Goal: Information Seeking & Learning: Learn about a topic

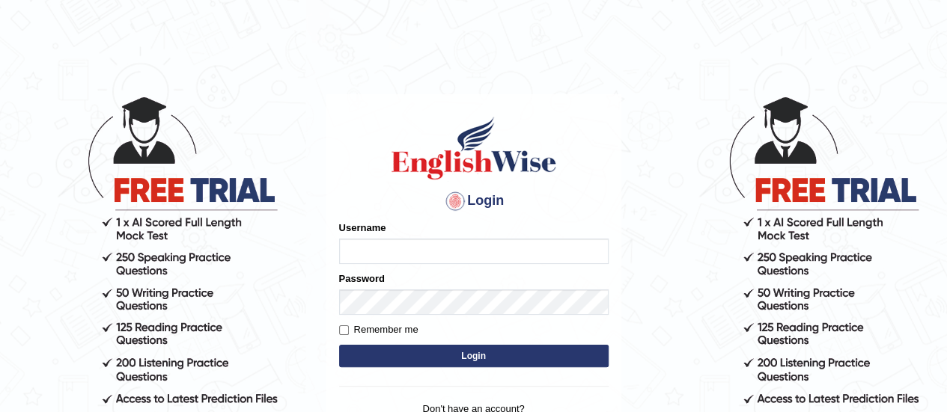
type input "Amrita04"
click at [435, 353] on button "Login" at bounding box center [473, 356] width 269 height 22
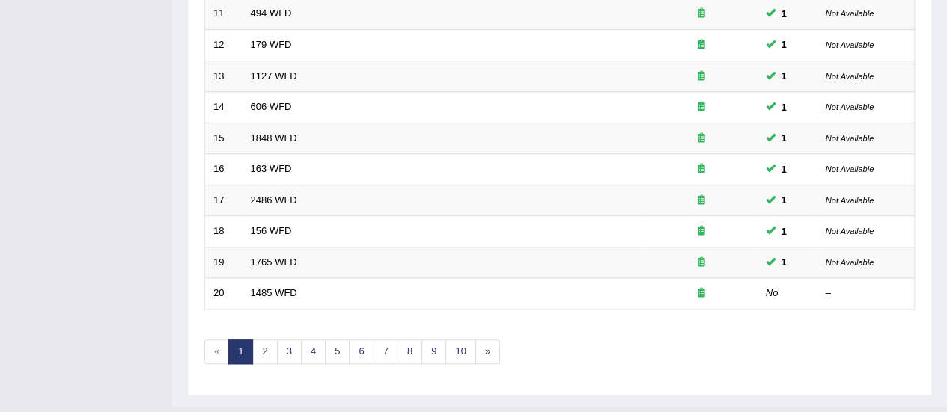
scroll to position [571, 0]
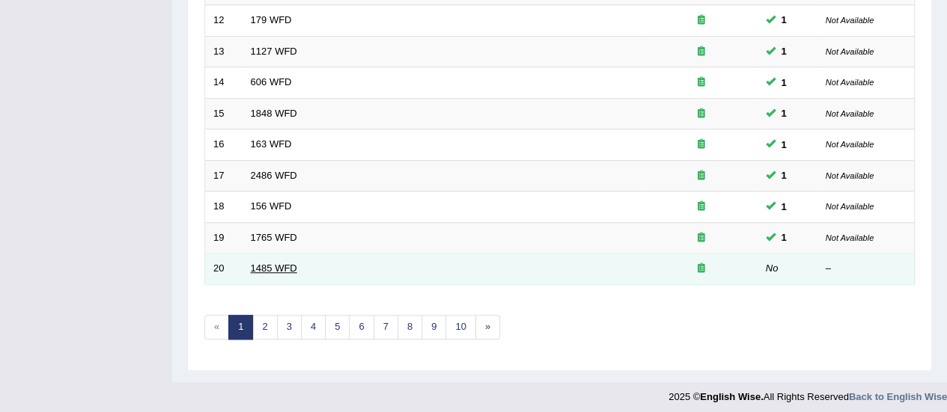
click at [256, 263] on link "1485 WFD" at bounding box center [274, 268] width 46 height 11
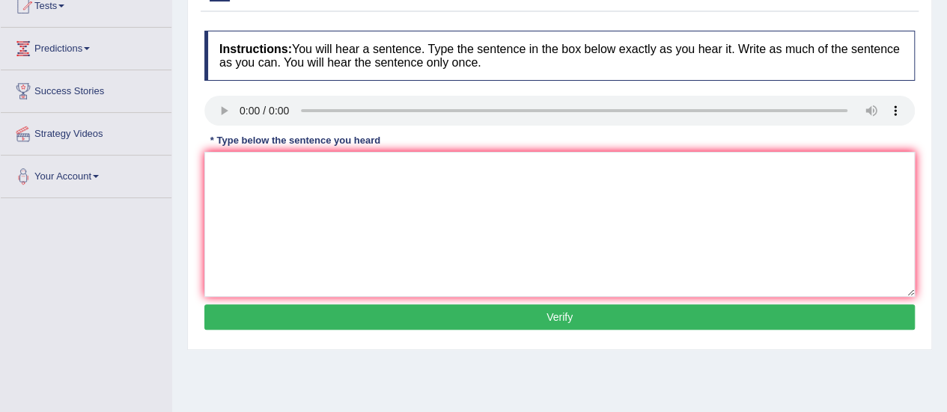
scroll to position [175, 0]
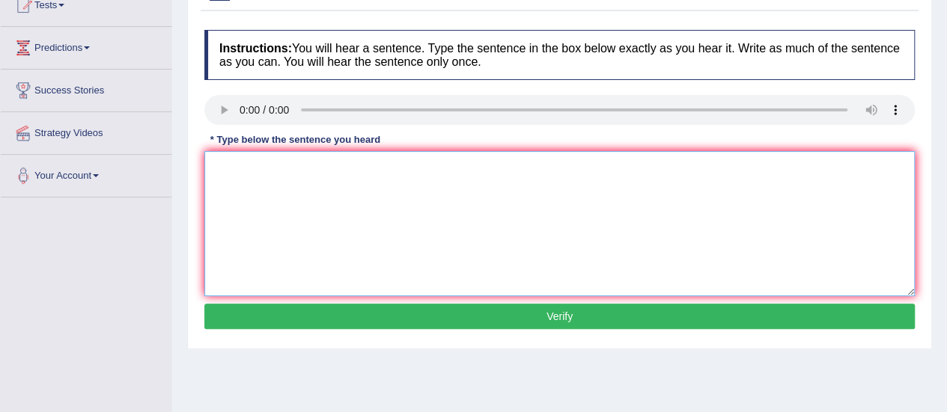
click at [245, 161] on textarea at bounding box center [559, 223] width 710 height 145
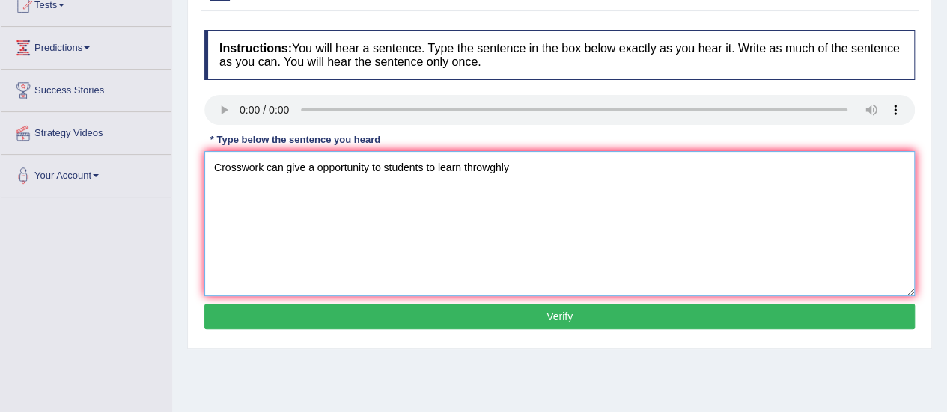
click at [466, 165] on textarea "Crosswork can give a opportunity to students to learn throwghly" at bounding box center [559, 223] width 710 height 145
click at [463, 165] on textarea "Crosswork can give a opportunity to students to learn throwghly" at bounding box center [559, 223] width 710 height 145
click at [609, 164] on textarea "Crosswork can give a opportunity to students to learn the subject subjects thro…" at bounding box center [559, 223] width 710 height 145
type textarea "Crosswork can give a opportunity to students to learn the subject subjects thro…"
click at [416, 321] on button "Verify" at bounding box center [559, 316] width 710 height 25
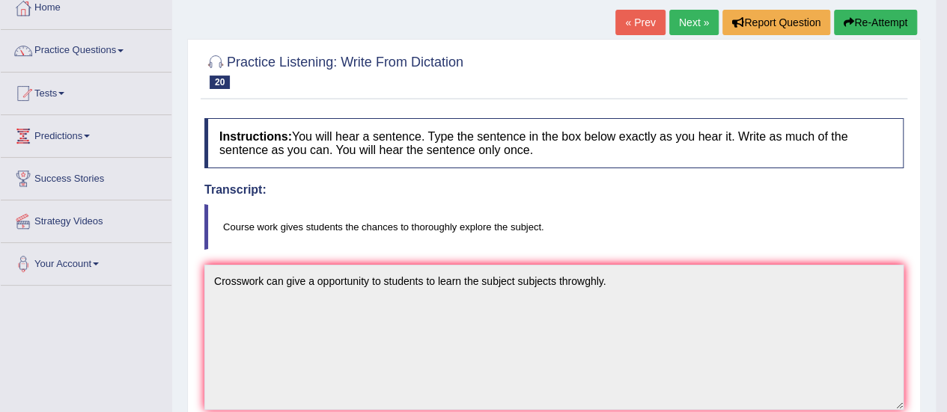
scroll to position [84, 0]
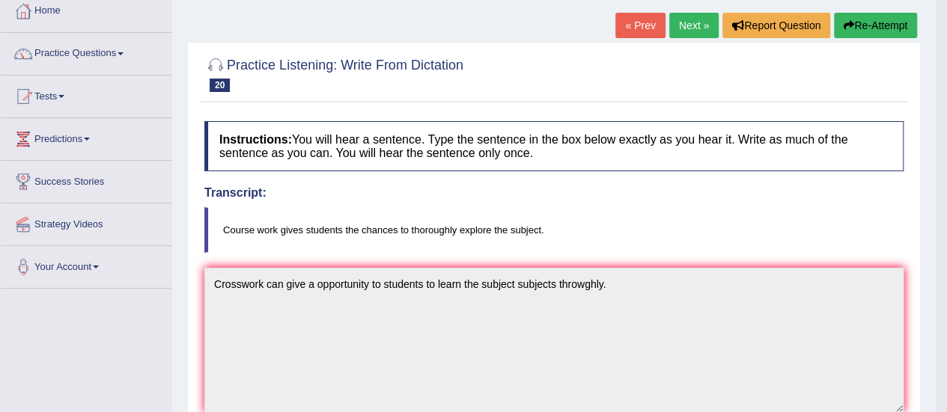
click at [684, 22] on link "Next »" at bounding box center [693, 25] width 49 height 25
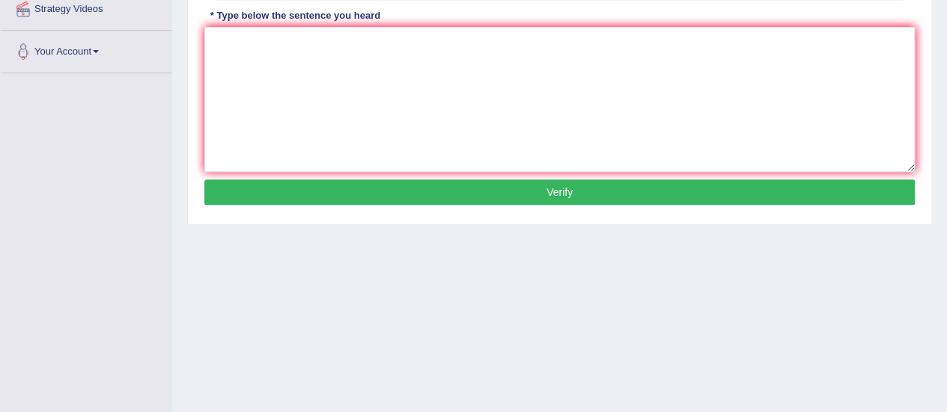
scroll to position [301, 0]
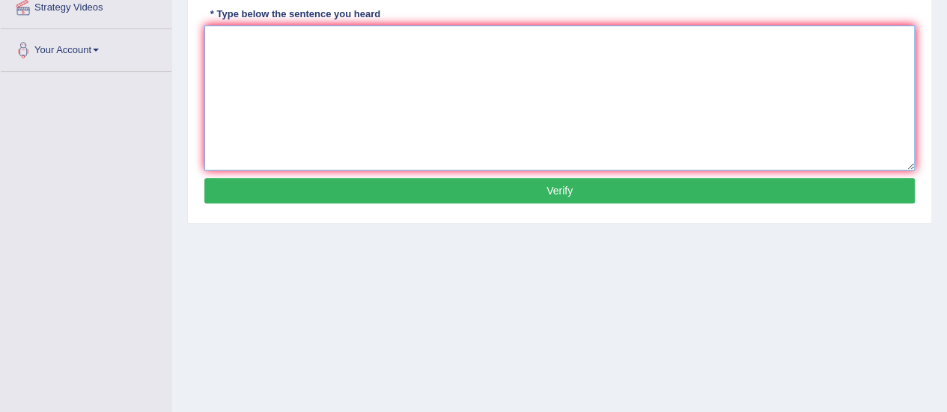
click at [554, 50] on textarea at bounding box center [559, 97] width 710 height 145
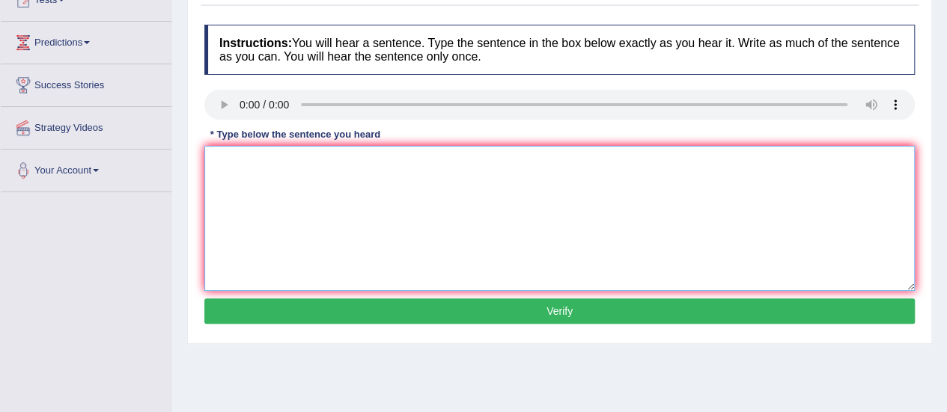
scroll to position [161, 0]
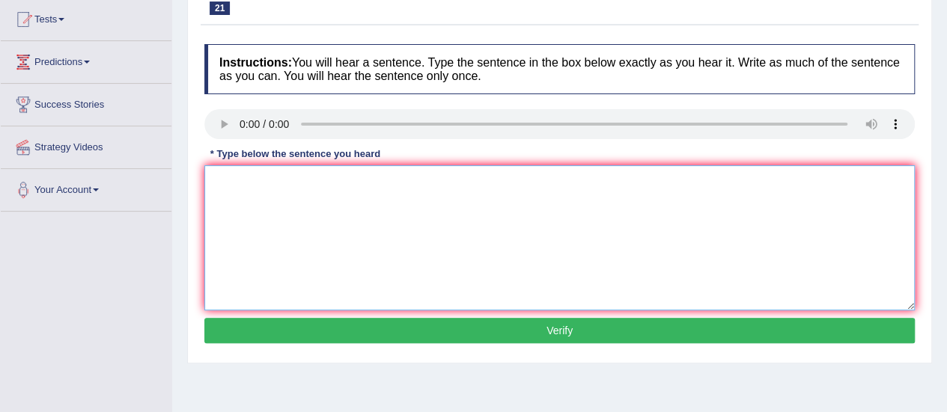
click at [245, 176] on textarea at bounding box center [559, 237] width 710 height 145
type textarea "Computer science degree has become a papular subject at university."
click at [349, 338] on button "Verify" at bounding box center [559, 330] width 710 height 25
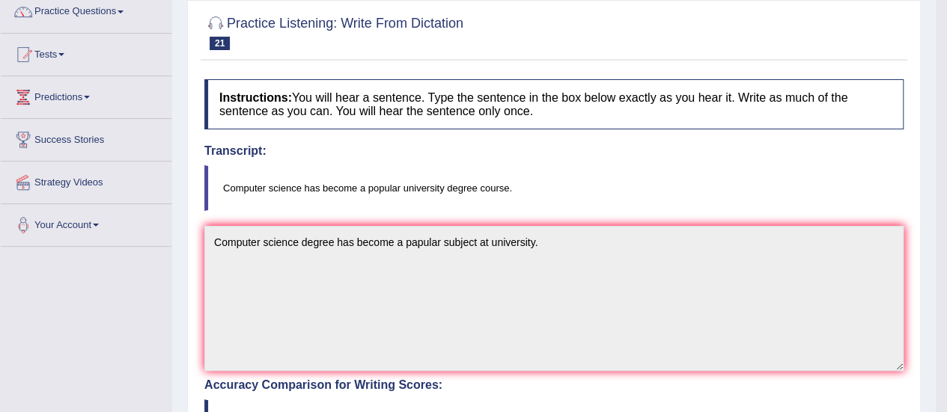
scroll to position [0, 0]
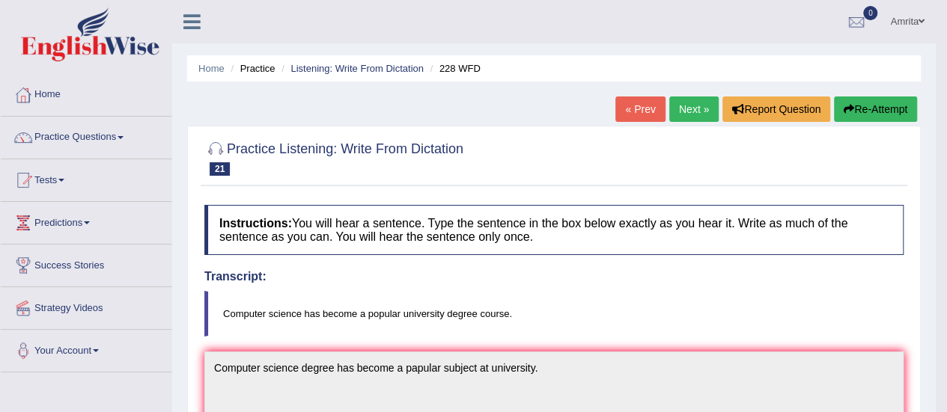
click at [675, 107] on link "Next »" at bounding box center [693, 109] width 49 height 25
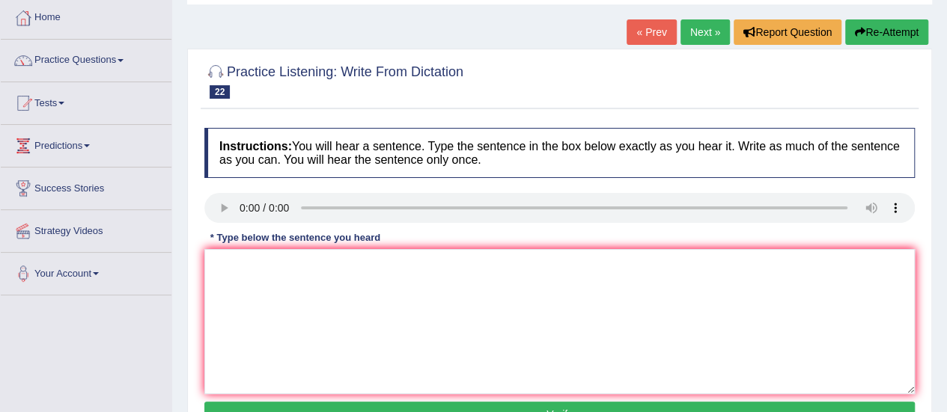
scroll to position [78, 0]
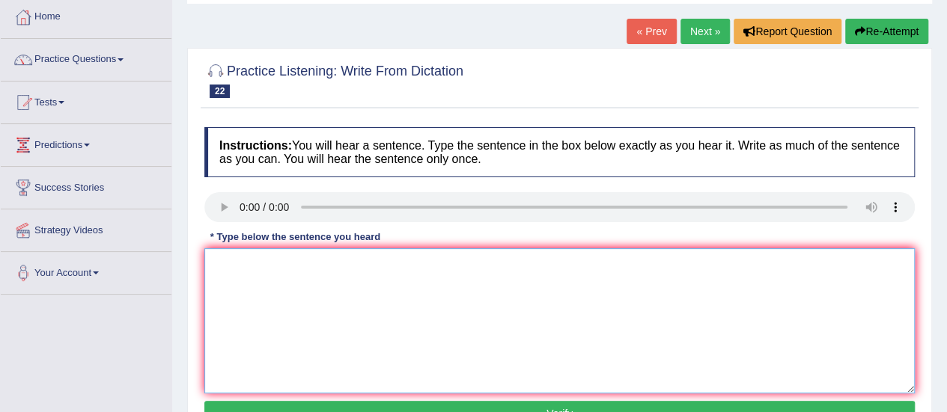
click at [237, 267] on textarea at bounding box center [559, 320] width 710 height 145
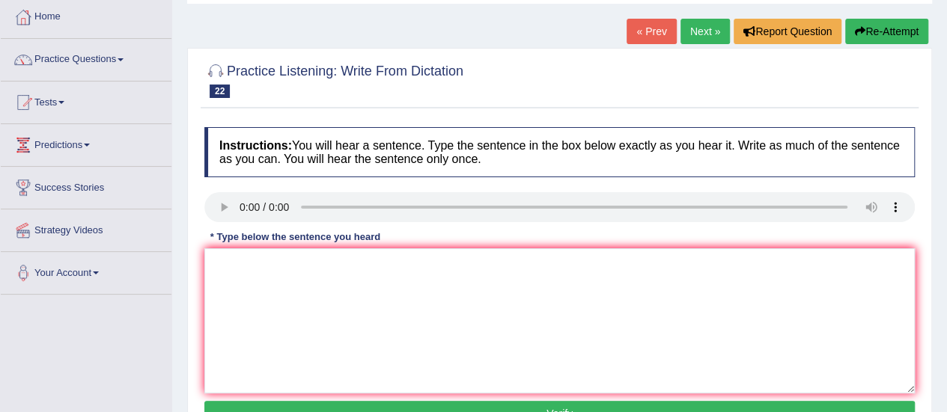
click at [880, 31] on button "Re-Attempt" at bounding box center [886, 31] width 83 height 25
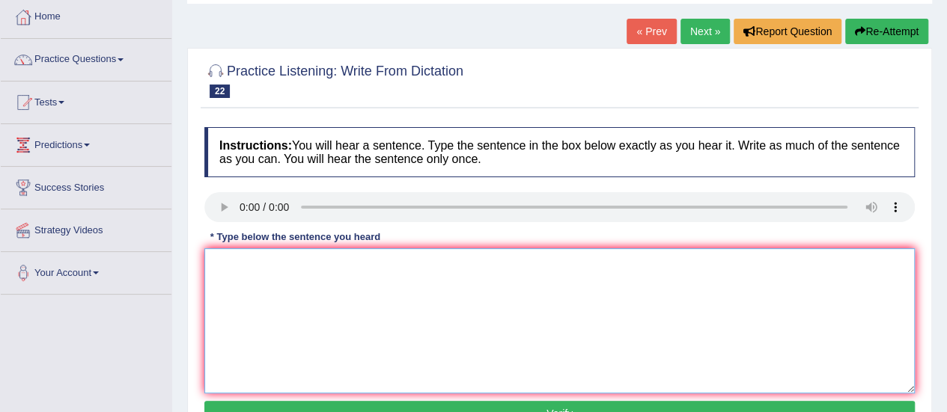
click at [229, 260] on textarea at bounding box center [559, 320] width 710 height 145
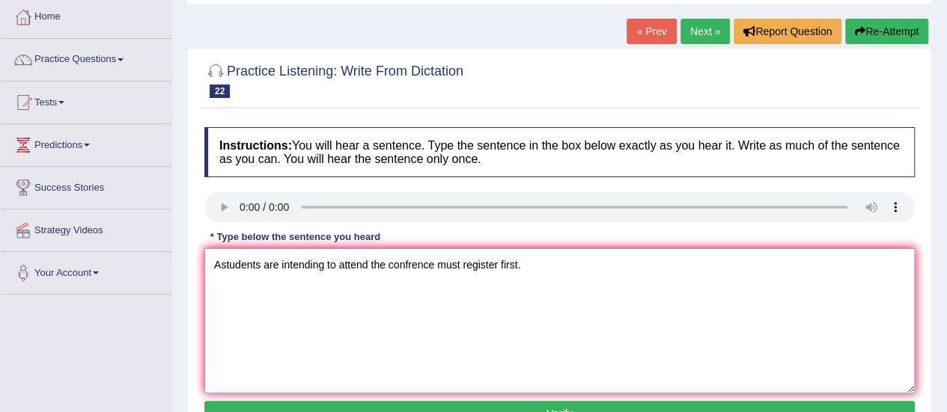
click at [224, 263] on textarea "Astudents are intending to attend the confrence must register first." at bounding box center [559, 320] width 710 height 145
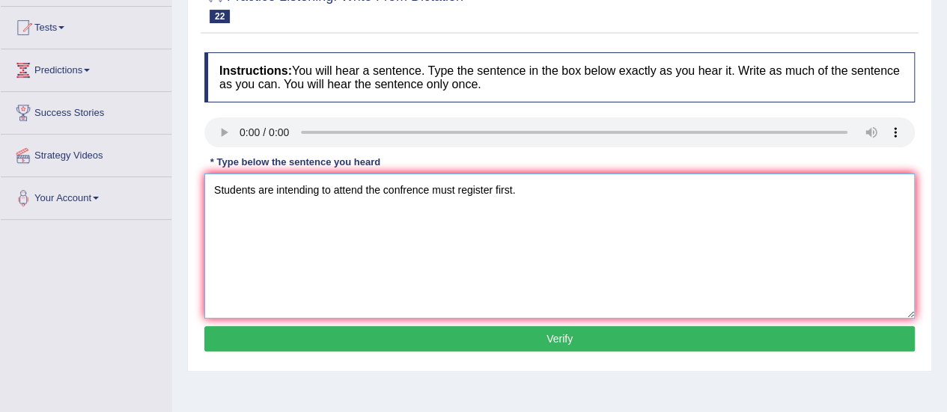
scroll to position [153, 0]
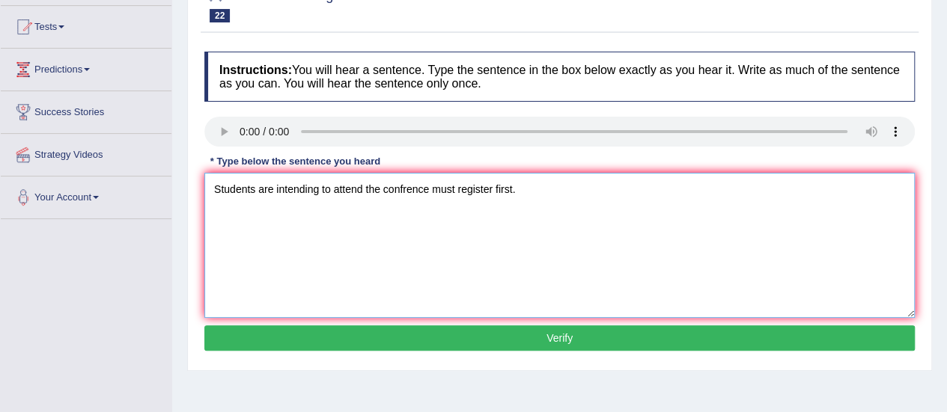
click at [493, 192] on textarea "Students are intending to attend the confrence must register first." at bounding box center [559, 245] width 710 height 145
type textarea "Students are intending to attend the confrence must register registered first."
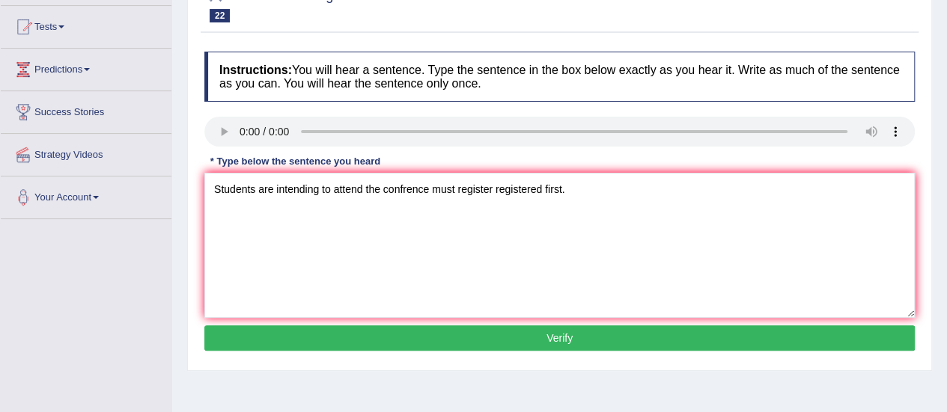
click at [504, 340] on button "Verify" at bounding box center [559, 338] width 710 height 25
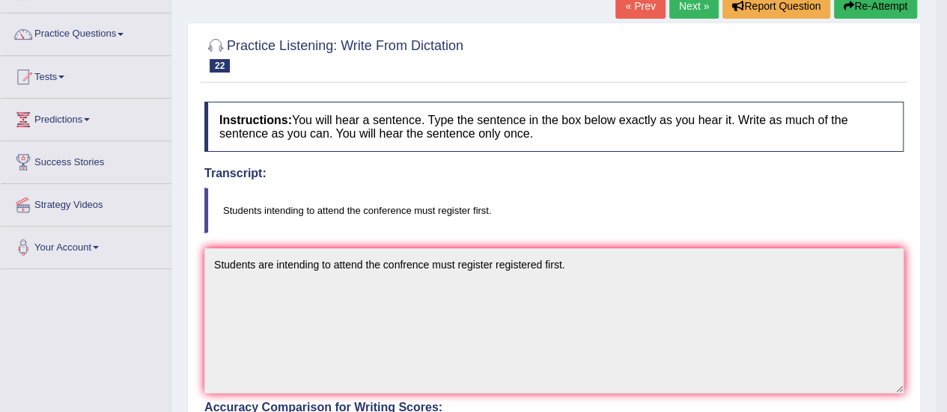
scroll to position [0, 0]
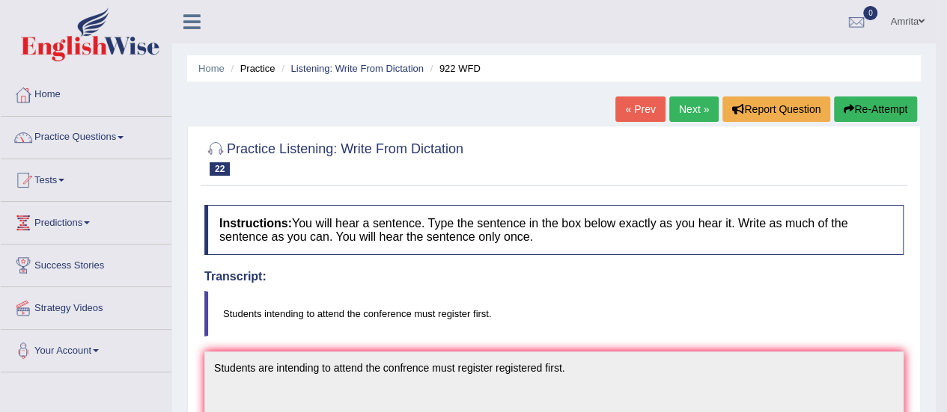
click at [683, 109] on link "Next »" at bounding box center [693, 109] width 49 height 25
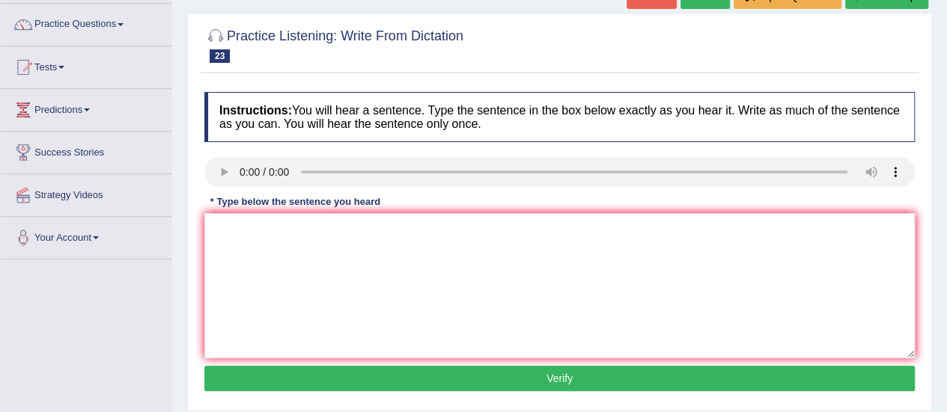
scroll to position [114, 0]
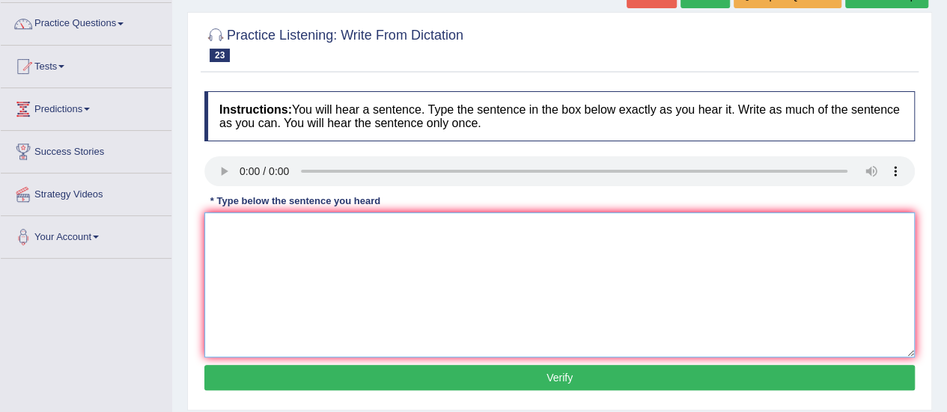
click at [267, 267] on textarea at bounding box center [559, 285] width 710 height 145
click at [220, 228] on textarea at bounding box center [559, 285] width 710 height 145
click at [310, 226] on textarea "The most important arguments in this artical are missing." at bounding box center [559, 285] width 710 height 145
click at [307, 226] on textarea "The most important arguments in this artical are missing." at bounding box center [559, 285] width 710 height 145
type textarea "The most important argument arguments in this artical are missing."
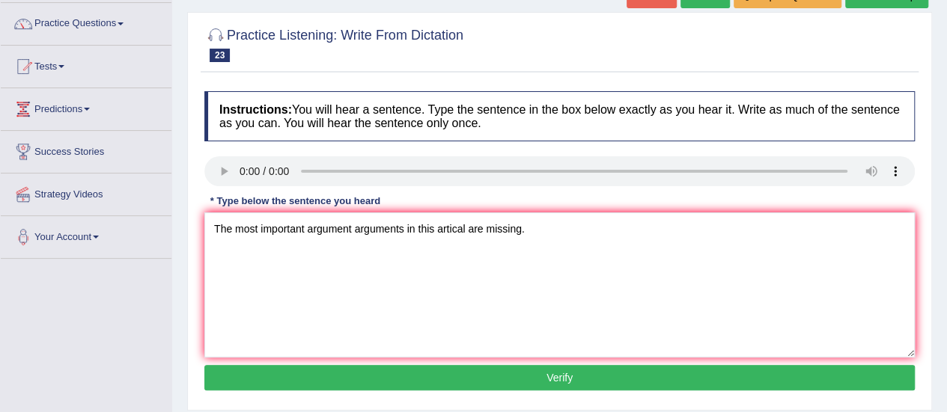
click at [440, 385] on button "Verify" at bounding box center [559, 377] width 710 height 25
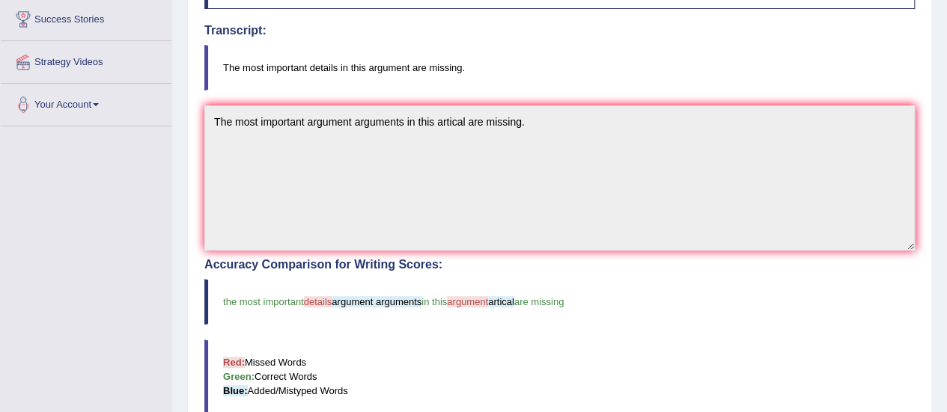
scroll to position [243, 0]
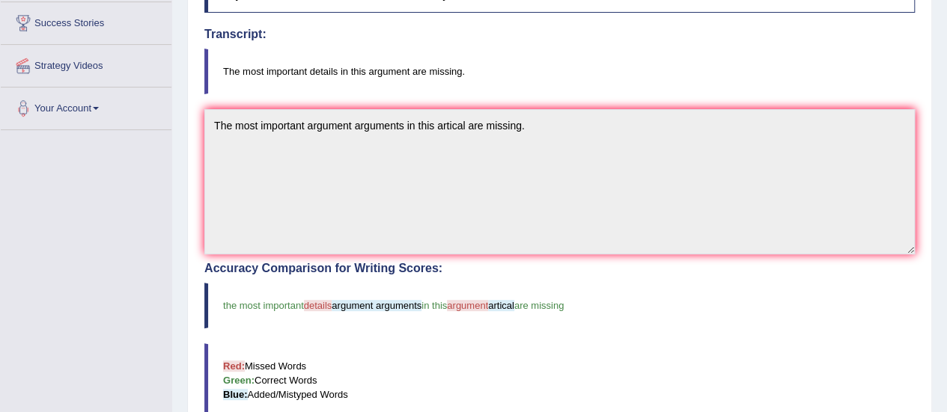
click at [440, 385] on blockquote "Red: Missed Words Green: Correct Words Blue: Added/Mistyped Words" at bounding box center [559, 381] width 710 height 74
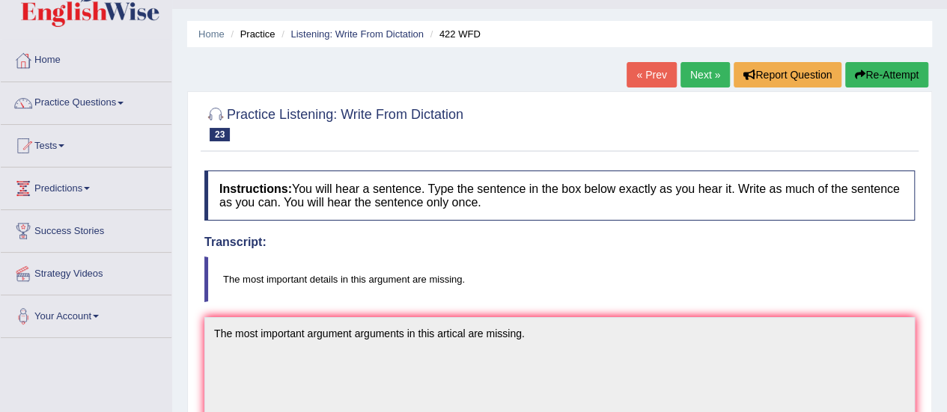
scroll to position [0, 0]
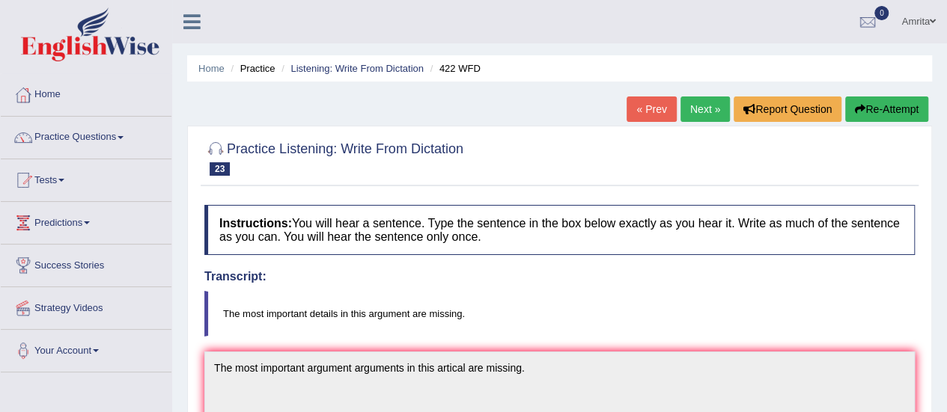
click at [686, 117] on link "Next »" at bounding box center [704, 109] width 49 height 25
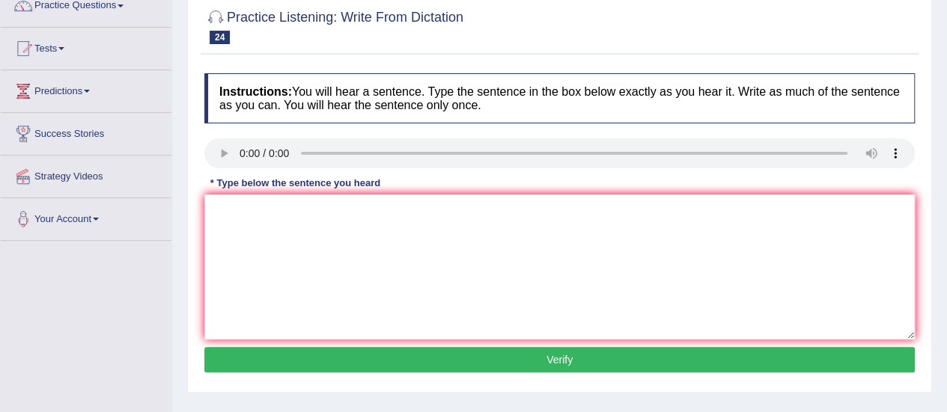
scroll to position [132, 0]
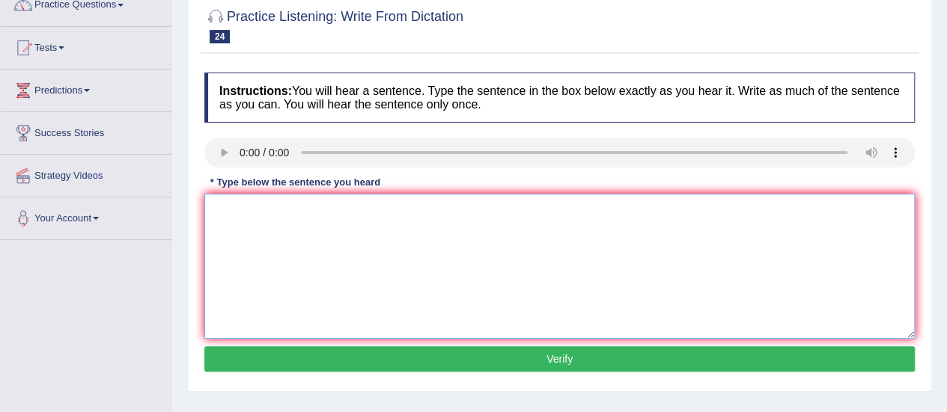
click at [226, 219] on textarea at bounding box center [559, 266] width 710 height 145
click at [307, 207] on textarea "All procedures and are outlined in the labortary manual." at bounding box center [559, 266] width 710 height 145
click at [431, 206] on textarea "All procedures and are outlined in the labortary manual." at bounding box center [559, 266] width 710 height 145
click at [452, 213] on textarea "All procedures and are outlined in the labortary labotory manual." at bounding box center [559, 266] width 710 height 145
click at [481, 208] on textarea "All procedures and are outlined in the labortary labortory manual." at bounding box center [559, 266] width 710 height 145
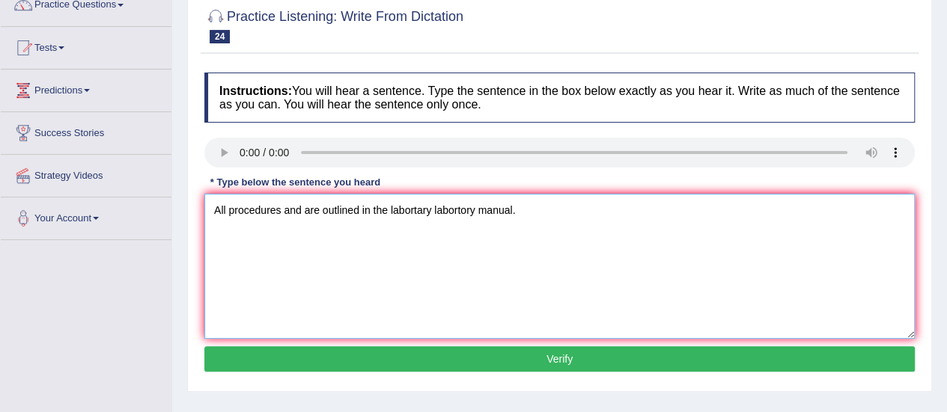
type textarea "All procedures and are outlined in the labortary labortory manual."
click at [296, 362] on button "Verify" at bounding box center [559, 359] width 710 height 25
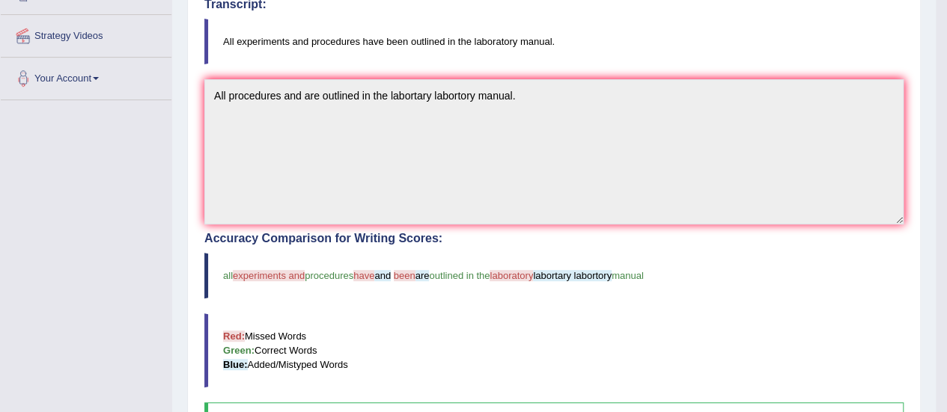
scroll to position [272, 0]
click at [296, 362] on blockquote "Red: Missed Words Green: Correct Words Blue: Added/Mistyped Words" at bounding box center [553, 351] width 699 height 74
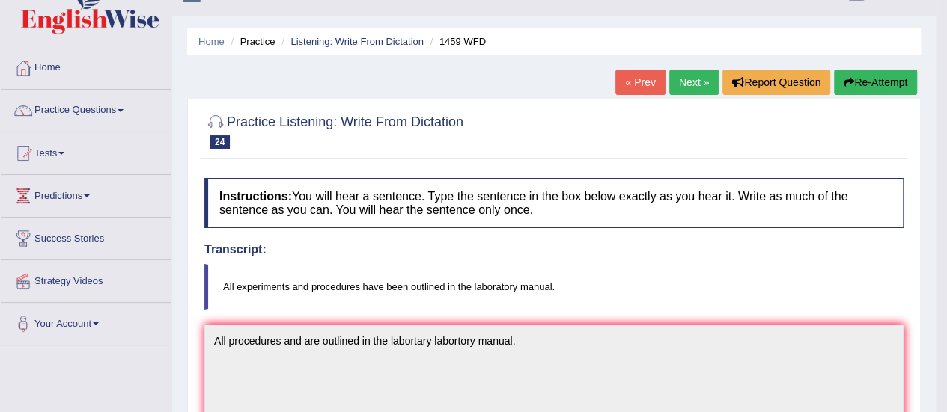
scroll to position [0, 0]
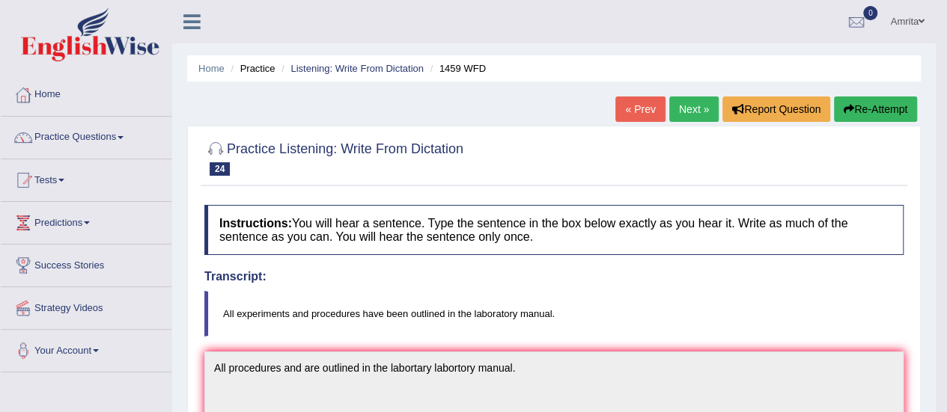
click at [672, 118] on link "Next »" at bounding box center [693, 109] width 49 height 25
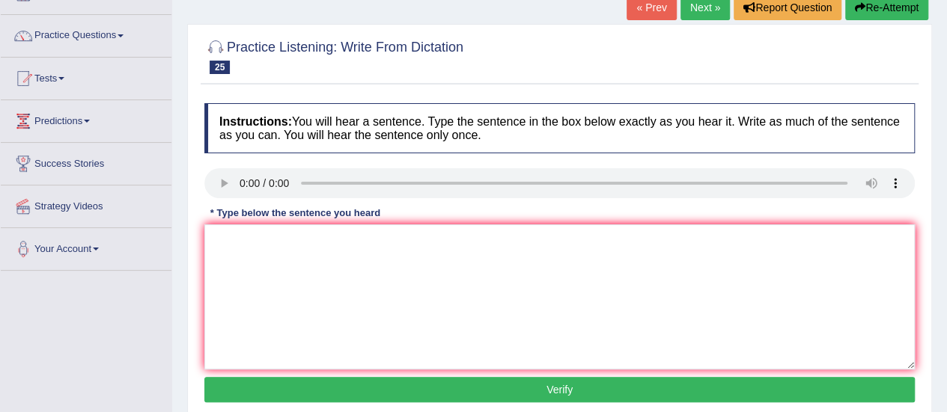
scroll to position [153, 0]
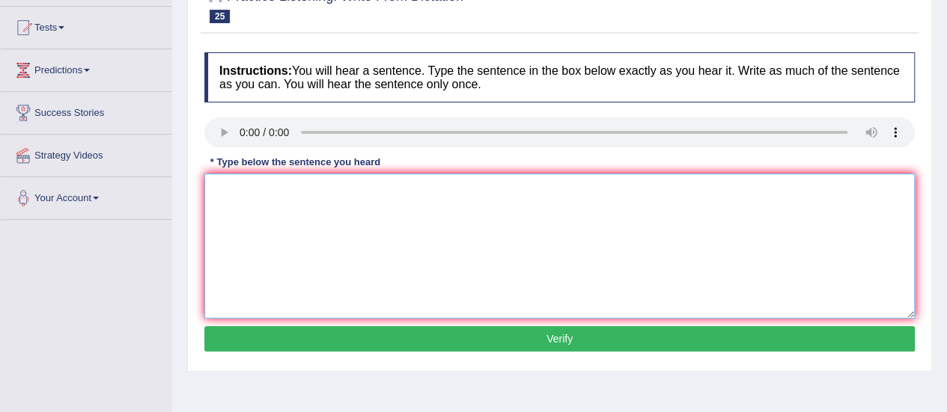
click at [226, 180] on textarea at bounding box center [559, 246] width 710 height 145
type textarea "We must hand out our assignment by the end of the semester."
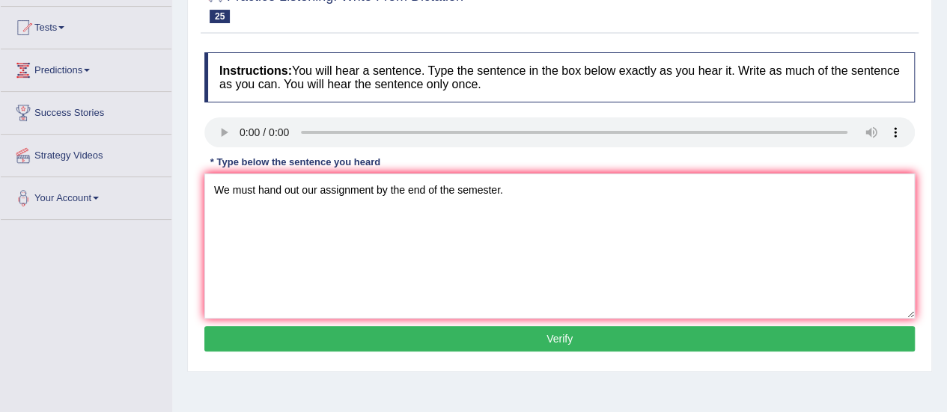
click at [358, 332] on button "Verify" at bounding box center [559, 338] width 710 height 25
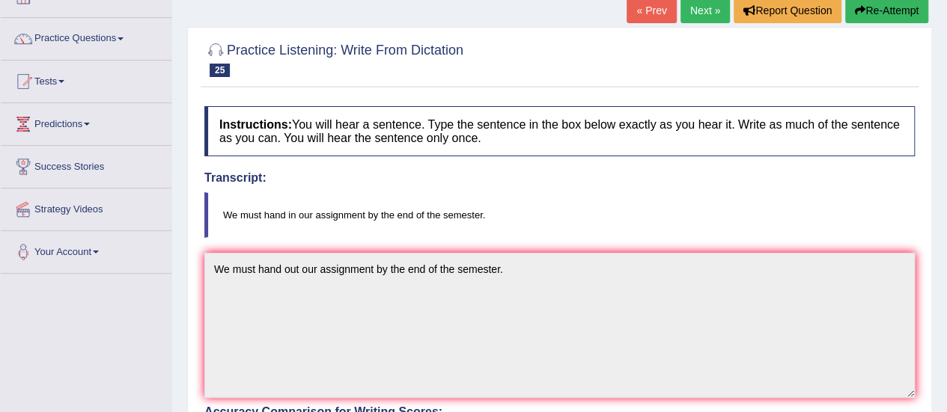
scroll to position [0, 0]
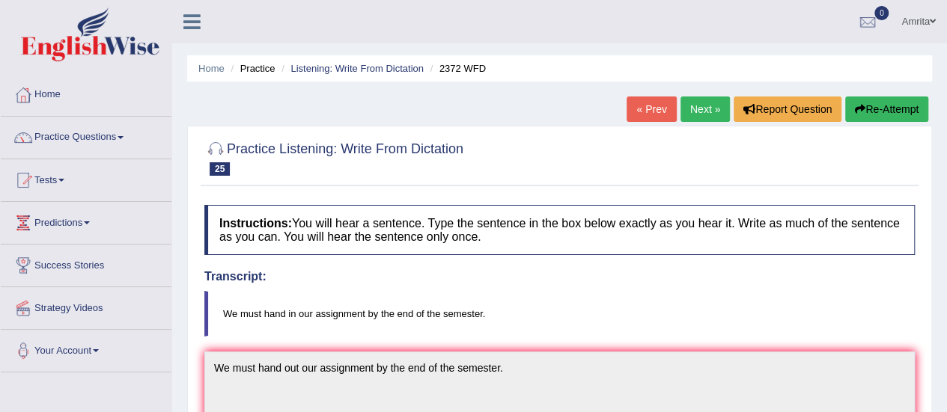
click at [698, 106] on link "Next »" at bounding box center [704, 109] width 49 height 25
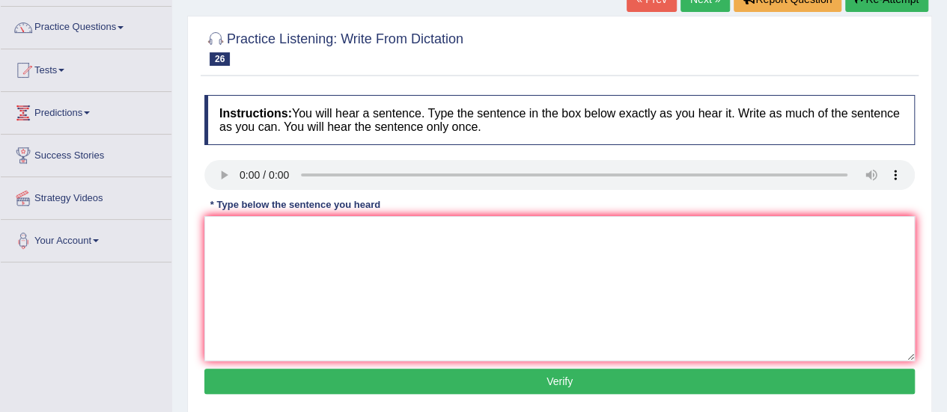
scroll to position [111, 0]
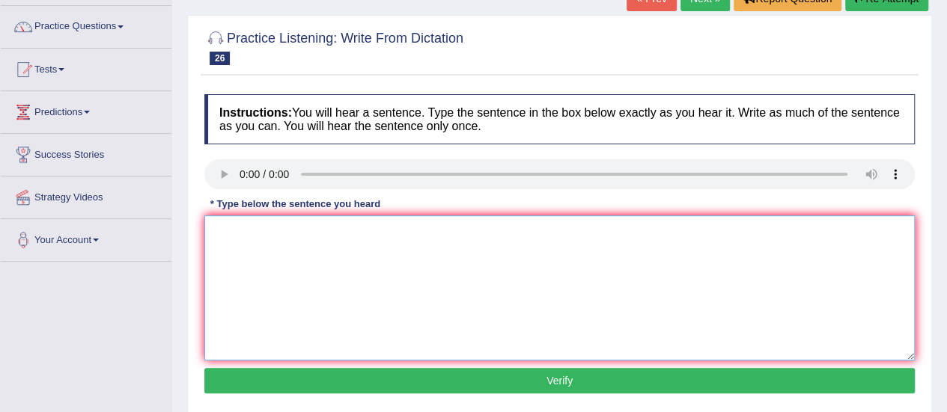
click at [217, 229] on textarea at bounding box center [559, 288] width 710 height 145
type textarea "My sister runs a business about small toys."
click at [402, 378] on button "Verify" at bounding box center [559, 380] width 710 height 25
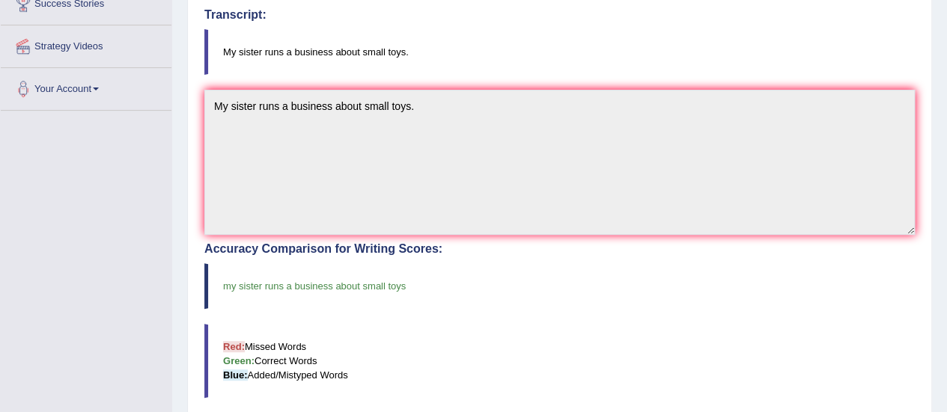
scroll to position [0, 0]
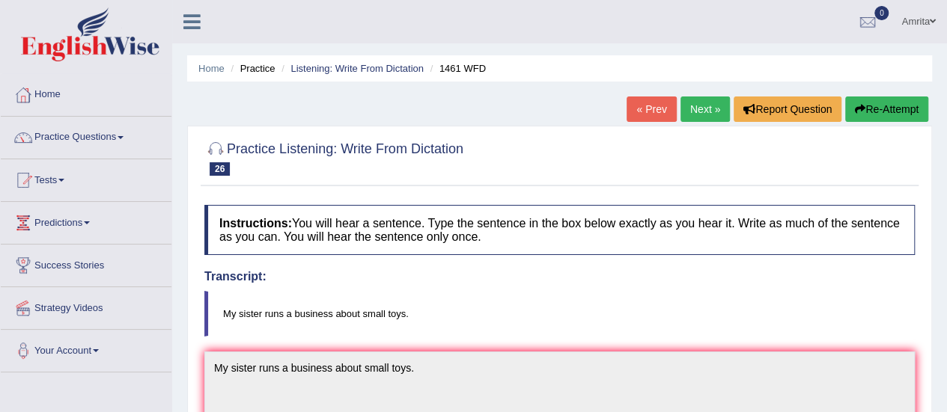
click at [684, 109] on link "Next »" at bounding box center [704, 109] width 49 height 25
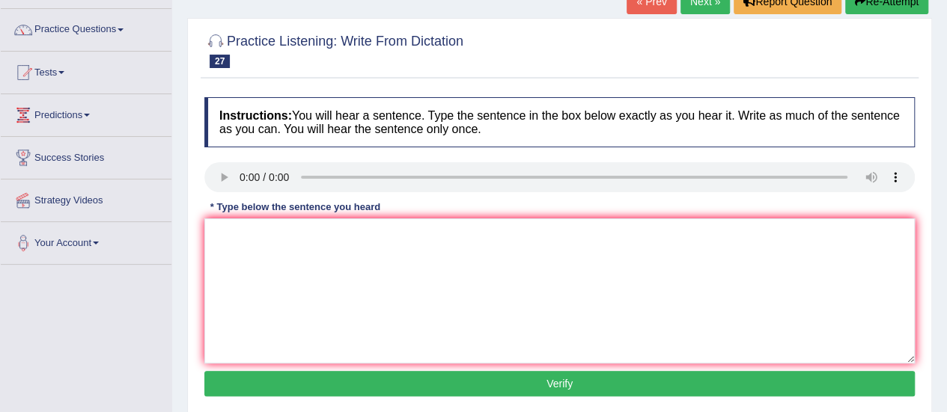
scroll to position [110, 0]
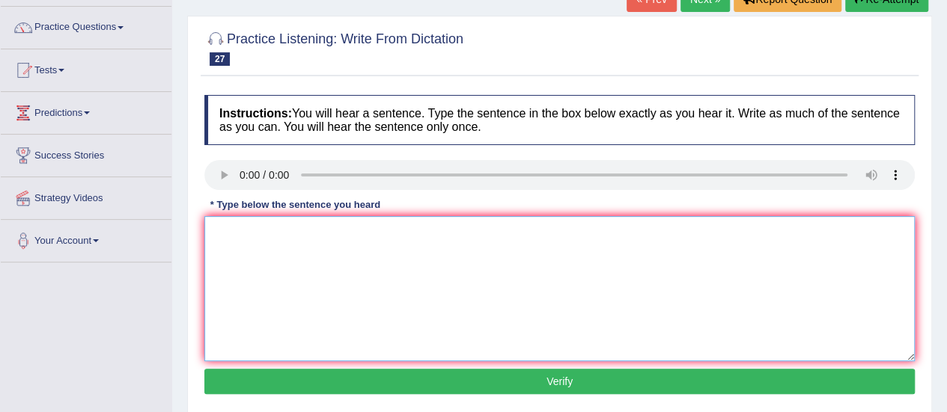
click at [234, 245] on textarea at bounding box center [559, 288] width 710 height 145
click at [313, 227] on textarea "You can find the compaint form on the website." at bounding box center [559, 288] width 710 height 145
click at [320, 227] on textarea "You can find the compaint form on the website." at bounding box center [559, 288] width 710 height 145
type textarea "You can find the complaint form on the website."
click at [423, 375] on button "Verify" at bounding box center [559, 381] width 710 height 25
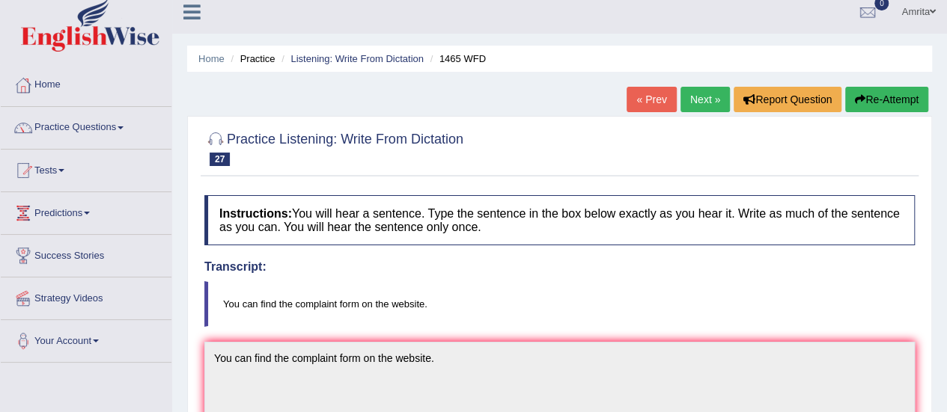
scroll to position [0, 0]
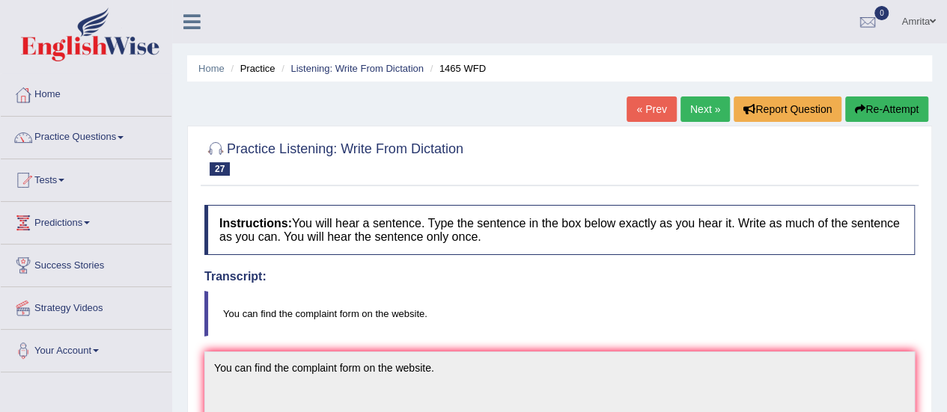
click at [701, 113] on link "Next »" at bounding box center [704, 109] width 49 height 25
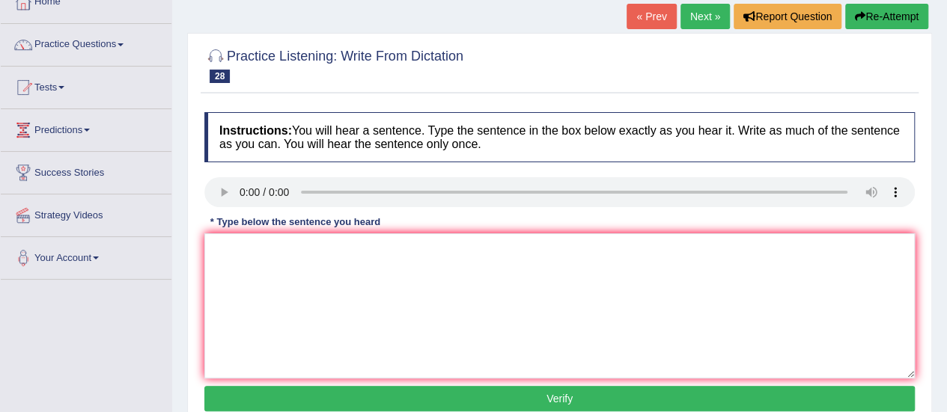
scroll to position [97, 0]
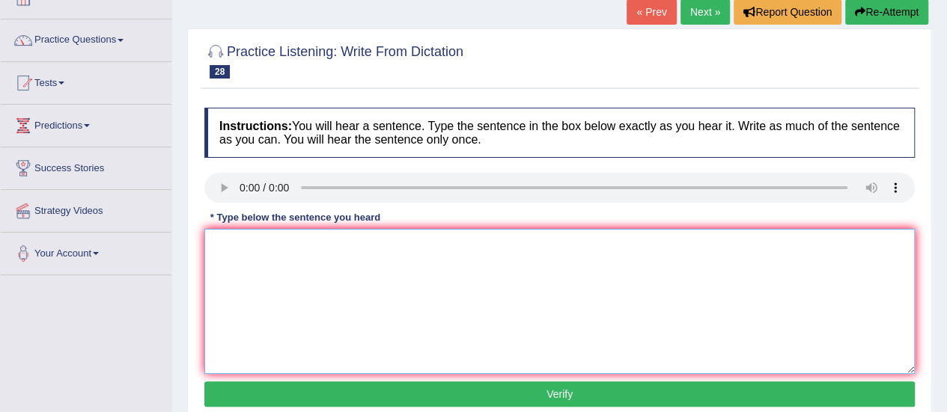
click at [245, 269] on textarea at bounding box center [559, 301] width 710 height 145
click at [325, 245] on textarea "We are looking for both mathod are" at bounding box center [559, 301] width 710 height 145
click at [370, 236] on textarea "We are looking for mathod are" at bounding box center [559, 301] width 710 height 145
click at [340, 243] on textarea "We are looking for mathod are" at bounding box center [559, 301] width 710 height 145
click at [391, 243] on textarea "We are looking for mathod both are" at bounding box center [559, 301] width 710 height 145
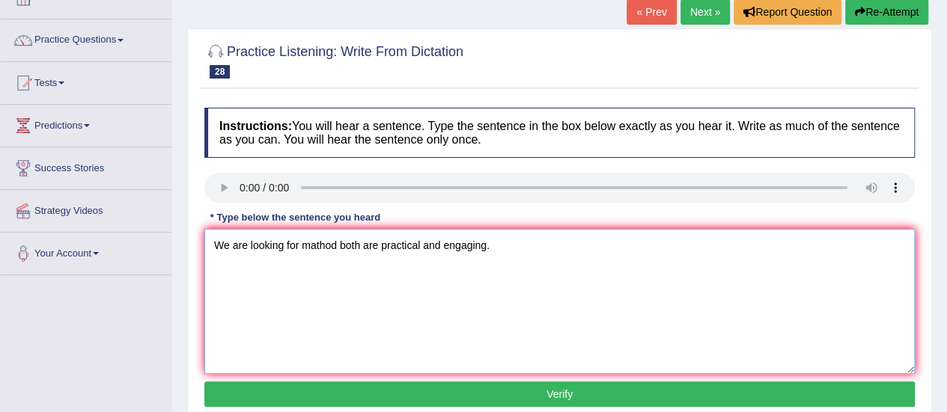
click at [301, 245] on textarea "We are looking for mathod both are practical and engaging." at bounding box center [559, 301] width 710 height 145
click at [389, 243] on textarea "We are looking for both mathod both are practical and engaging." at bounding box center [559, 301] width 710 height 145
click at [383, 240] on textarea "We are looking for both mathod both are practical and engaging." at bounding box center [559, 301] width 710 height 145
type textarea "We are looking for both mathod which are practical and engaging."
click at [430, 384] on button "Verify" at bounding box center [559, 394] width 710 height 25
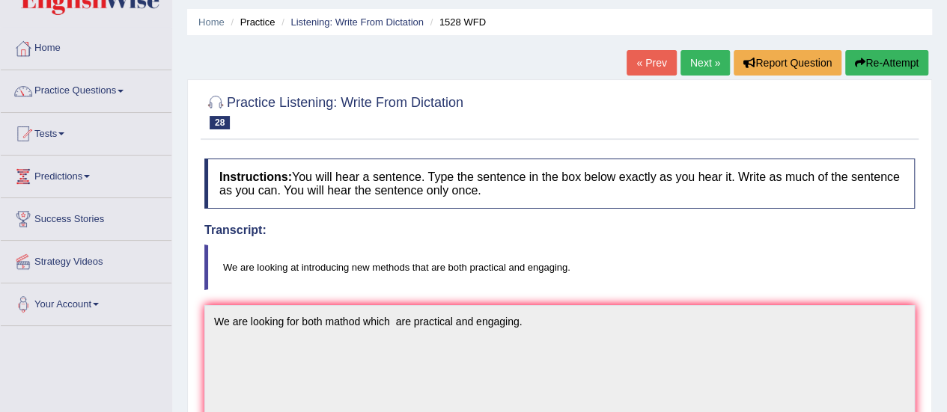
scroll to position [40, 0]
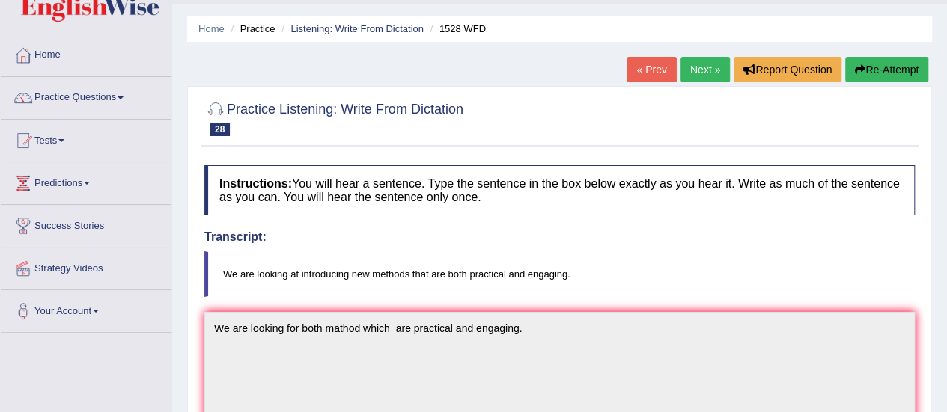
click at [686, 73] on link "Next »" at bounding box center [704, 69] width 49 height 25
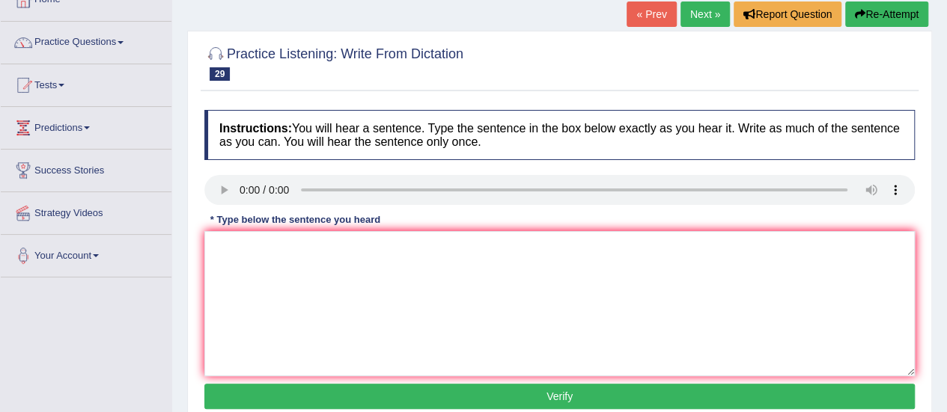
scroll to position [108, 0]
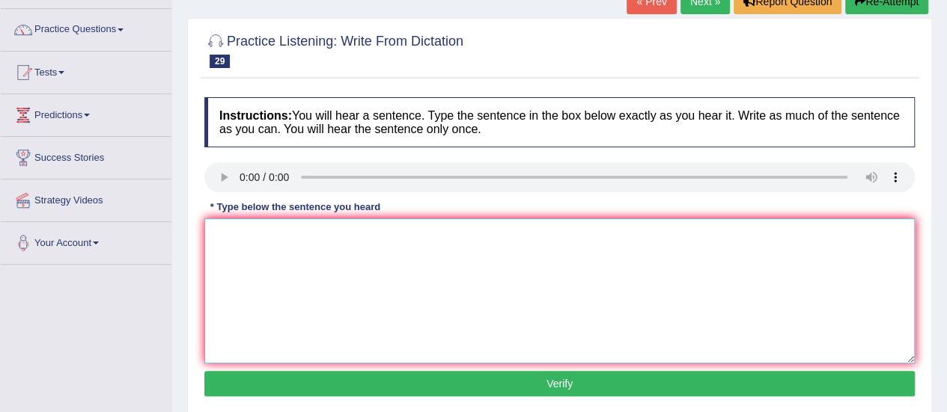
click at [236, 228] on textarea at bounding box center [559, 291] width 710 height 145
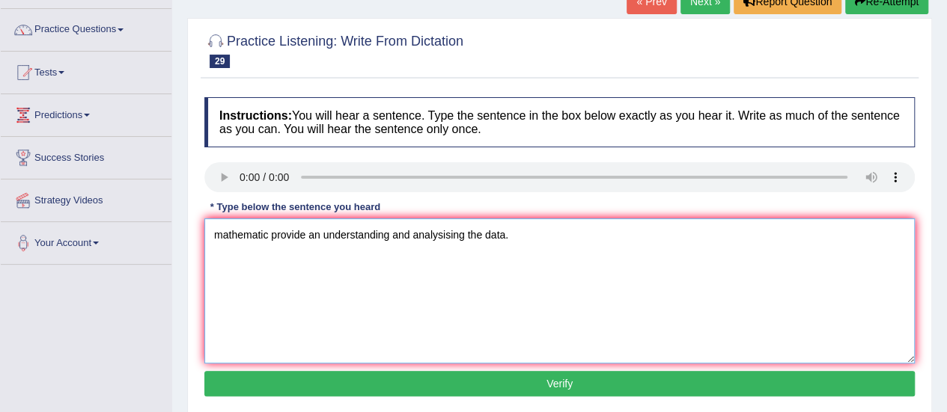
click at [225, 231] on textarea "mathematic provide an understanding and analysising the data." at bounding box center [559, 291] width 710 height 145
click at [305, 233] on textarea "Mathematic provide an understanding and analysising the data." at bounding box center [559, 291] width 710 height 145
click at [489, 233] on textarea "Mathematic provide provides an understanding and analysising the data." at bounding box center [559, 291] width 710 height 145
click at [489, 231] on textarea "Mathematic provide provides an understanding and analyising the data." at bounding box center [559, 291] width 710 height 145
type textarea "Mathematic provide provides an understanding and analysing the data."
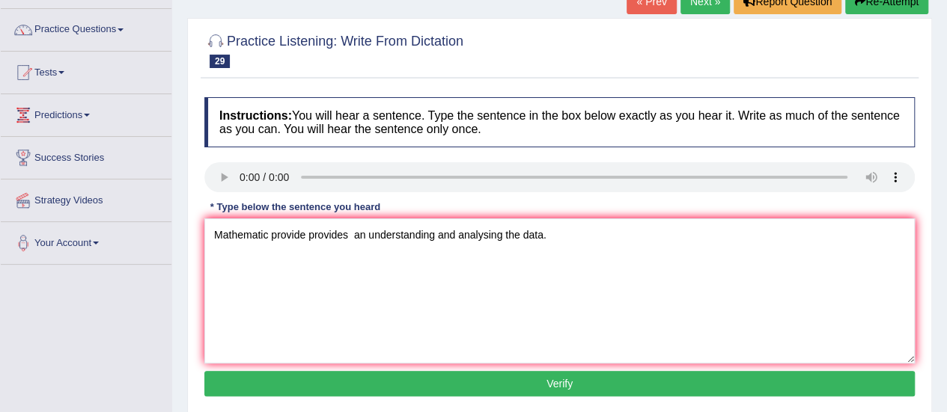
click at [467, 387] on button "Verify" at bounding box center [559, 383] width 710 height 25
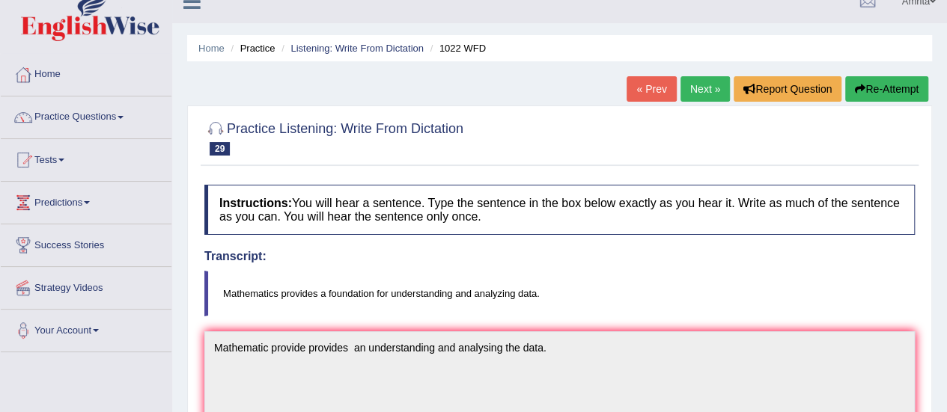
scroll to position [0, 0]
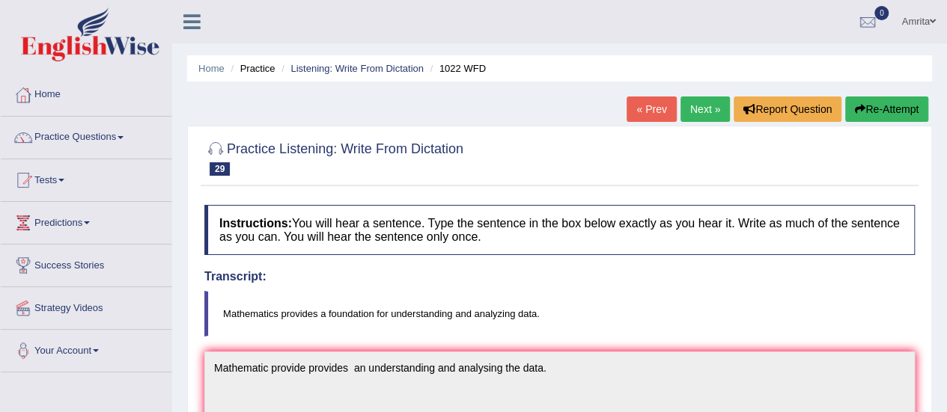
click at [695, 104] on link "Next »" at bounding box center [704, 109] width 49 height 25
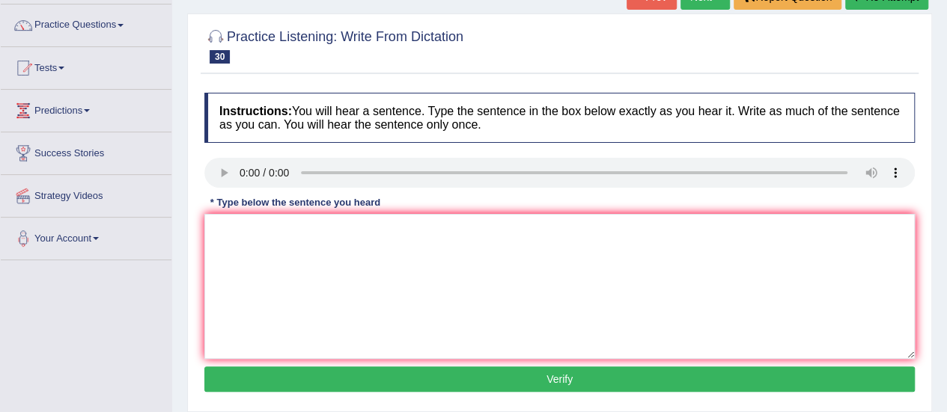
scroll to position [113, 0]
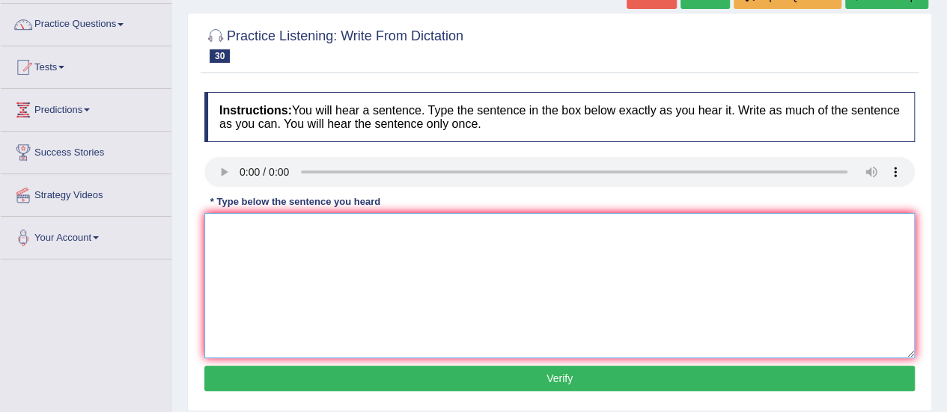
click at [222, 227] on textarea at bounding box center [559, 285] width 710 height 145
type textarea "You must wear a hard hat at the construction site."
click at [380, 376] on button "Verify" at bounding box center [559, 378] width 710 height 25
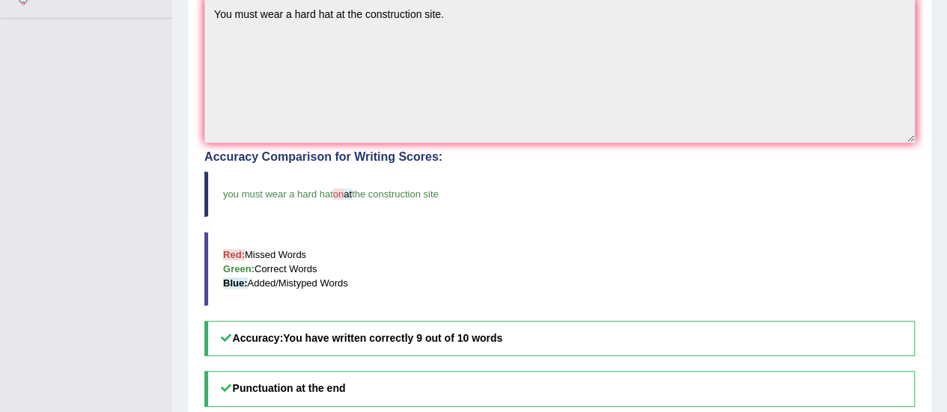
scroll to position [0, 0]
